Goal: Task Accomplishment & Management: Use online tool/utility

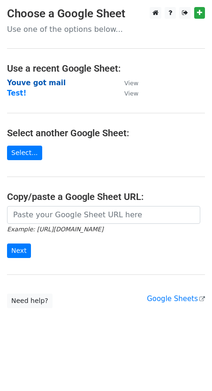
click at [43, 83] on strong "Youve got mail" at bounding box center [36, 83] width 59 height 8
click at [44, 82] on strong "Youve got mail" at bounding box center [36, 83] width 59 height 8
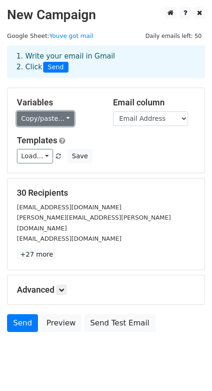
click at [67, 117] on link "Copy/paste..." at bounding box center [45, 118] width 57 height 15
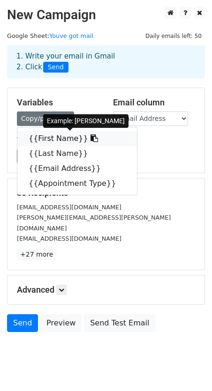
click at [59, 137] on link "{{First Name}}" at bounding box center [76, 138] width 119 height 15
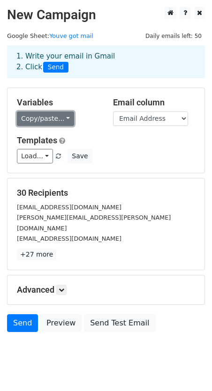
click at [53, 118] on link "Copy/paste..." at bounding box center [45, 118] width 57 height 15
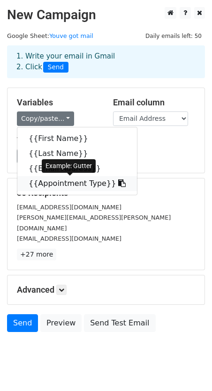
click at [118, 183] on icon at bounding box center [121, 182] width 7 height 7
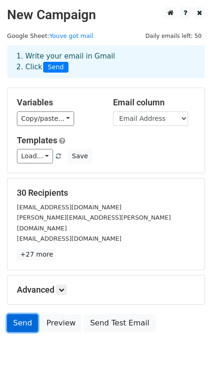
click at [22, 314] on link "Send" at bounding box center [22, 323] width 31 height 18
